Goal: Task Accomplishment & Management: Use online tool/utility

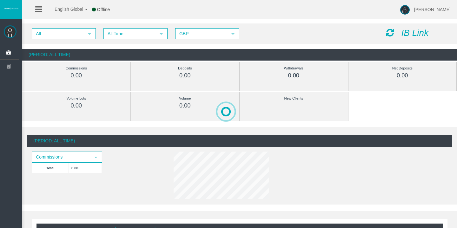
click at [405, 32] on icon "IB Link" at bounding box center [414, 33] width 27 height 10
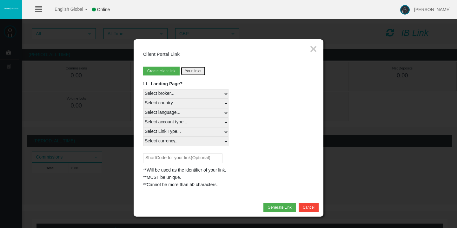
click at [194, 72] on button "Your links" at bounding box center [193, 71] width 25 height 9
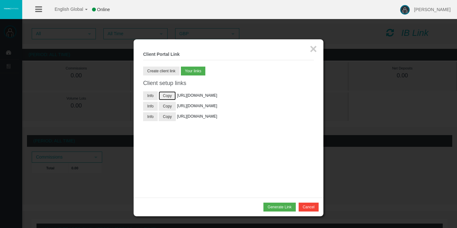
click at [167, 96] on button "Copy" at bounding box center [167, 95] width 17 height 9
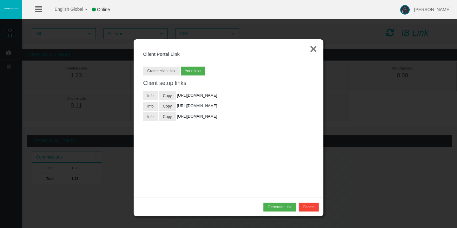
click at [312, 50] on button "×" at bounding box center [313, 49] width 7 height 13
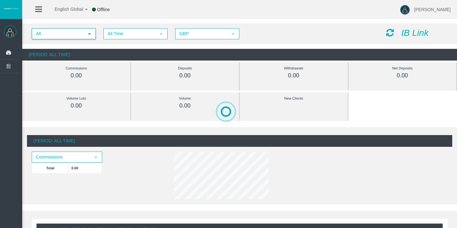
click at [91, 35] on span "select" at bounding box center [89, 33] width 5 height 5
click at [166, 35] on span "select" at bounding box center [160, 34] width 11 height 10
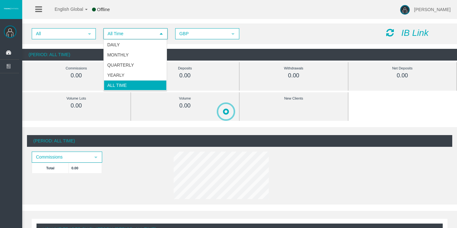
click at [166, 35] on span "select" at bounding box center [160, 34] width 11 height 10
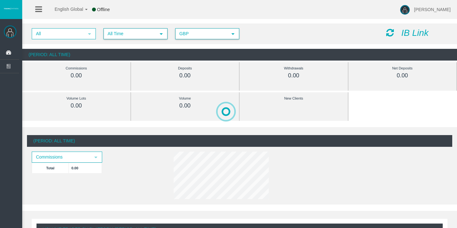
click at [231, 32] on span "select" at bounding box center [232, 33] width 5 height 5
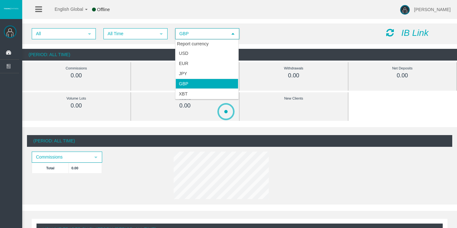
click at [231, 32] on span "select" at bounding box center [232, 33] width 5 height 5
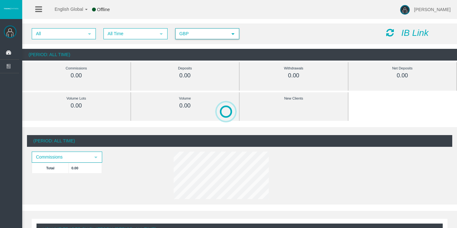
click at [37, 8] on icon at bounding box center [38, 9] width 7 height 8
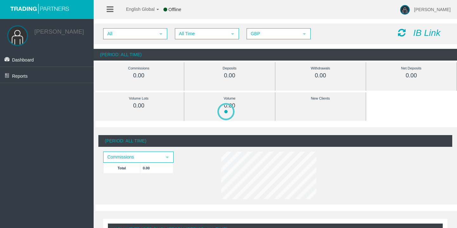
click at [110, 9] on icon at bounding box center [110, 9] width 7 height 8
